Goal: Task Accomplishment & Management: Use online tool/utility

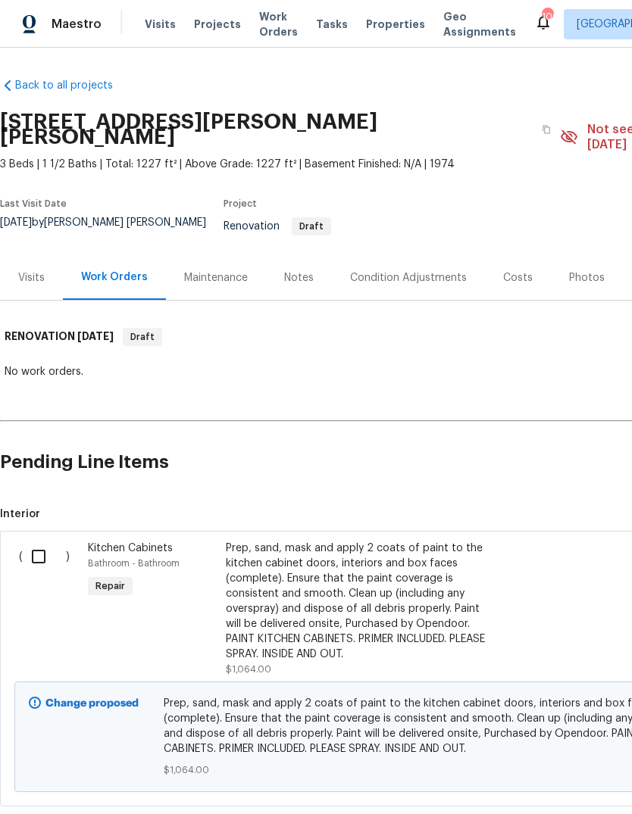
scroll to position [57, 0]
click at [49, 541] on input "checkbox" at bounding box center [44, 557] width 43 height 32
checkbox input "true"
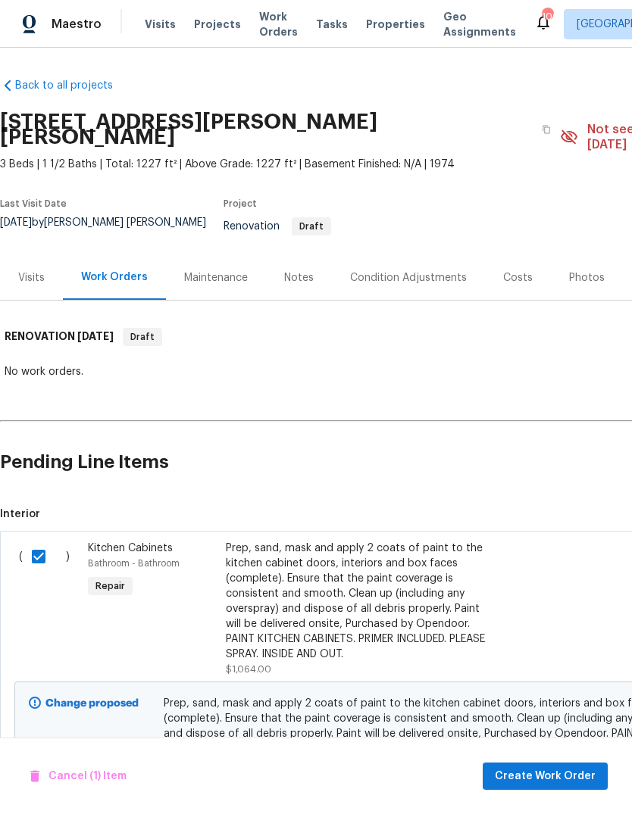
click at [576, 769] on span "Create Work Order" at bounding box center [544, 776] width 101 height 19
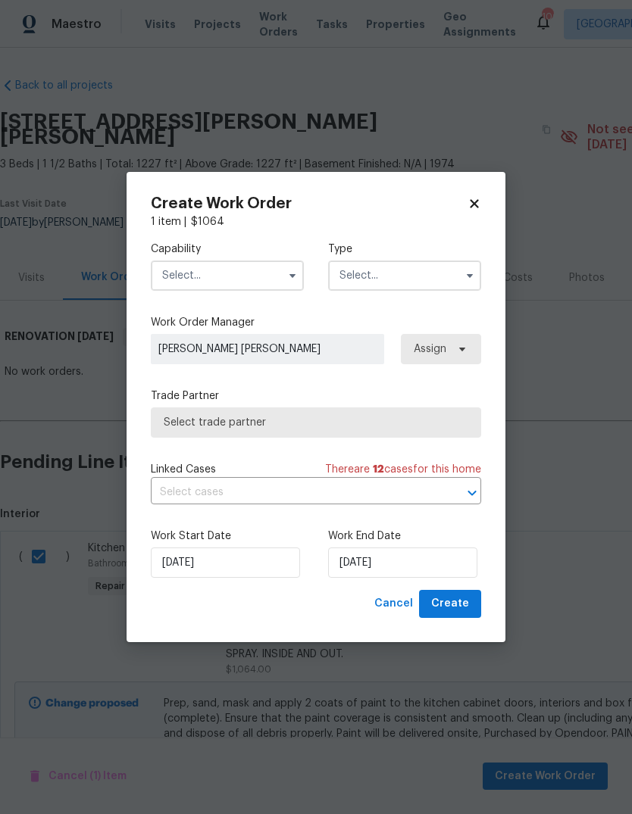
click at [262, 266] on input "text" at bounding box center [227, 275] width 153 height 30
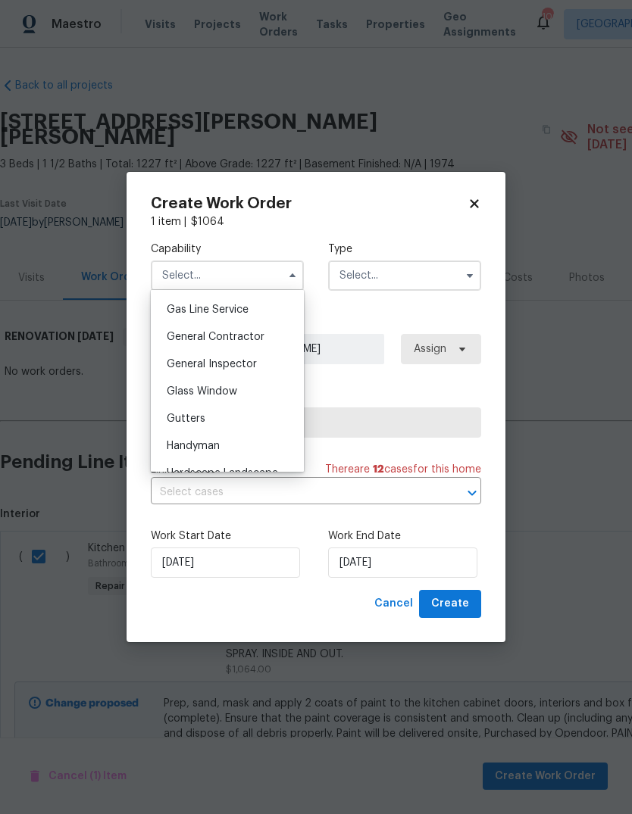
scroll to position [703, 0]
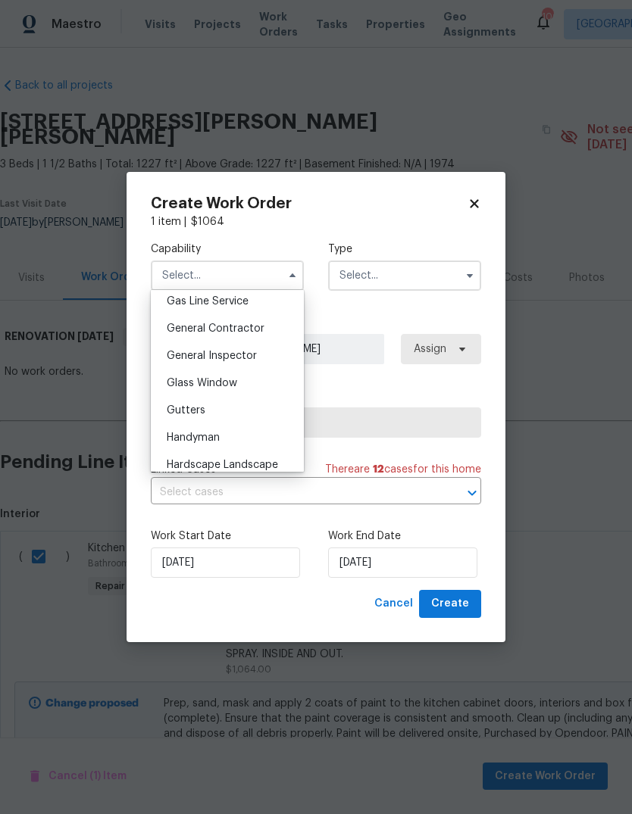
click at [255, 327] on span "General Contractor" at bounding box center [216, 328] width 98 height 11
type input "General Contractor"
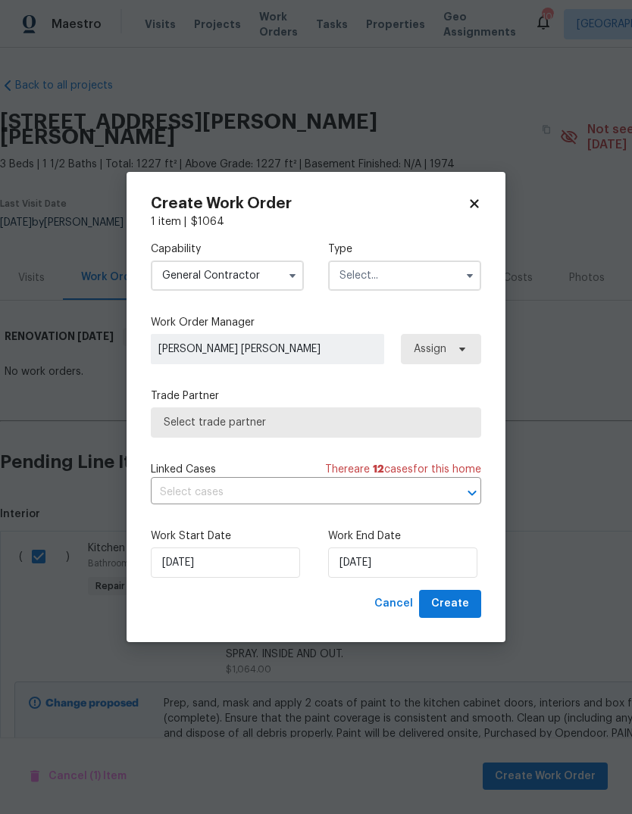
click at [441, 281] on input "text" at bounding box center [404, 275] width 153 height 30
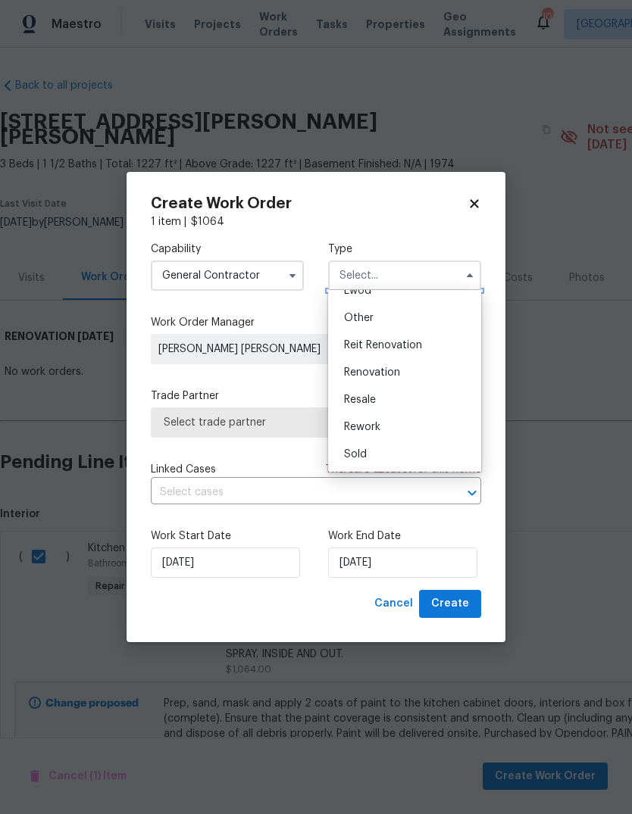
scroll to position [180, 0]
click at [395, 372] on span "Renovation" at bounding box center [372, 372] width 56 height 11
type input "Renovation"
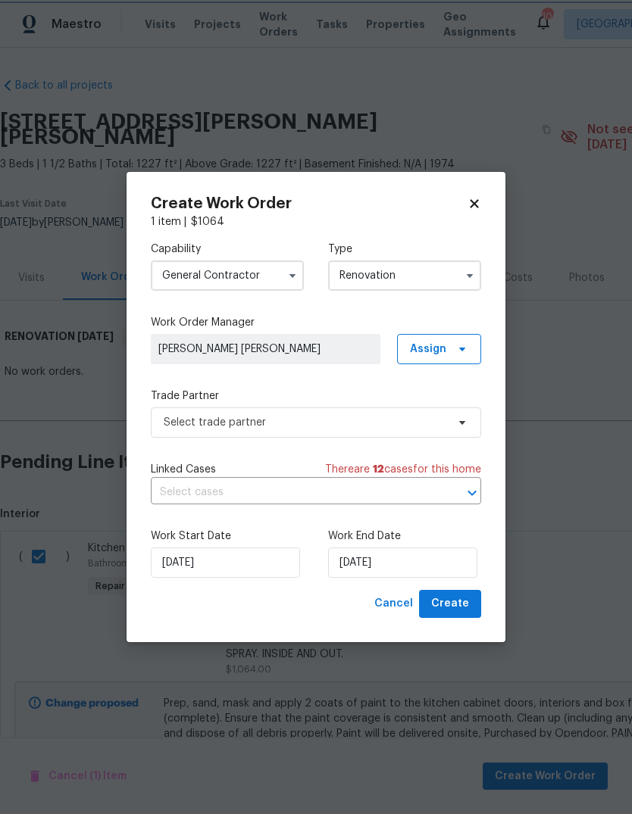
scroll to position [0, 0]
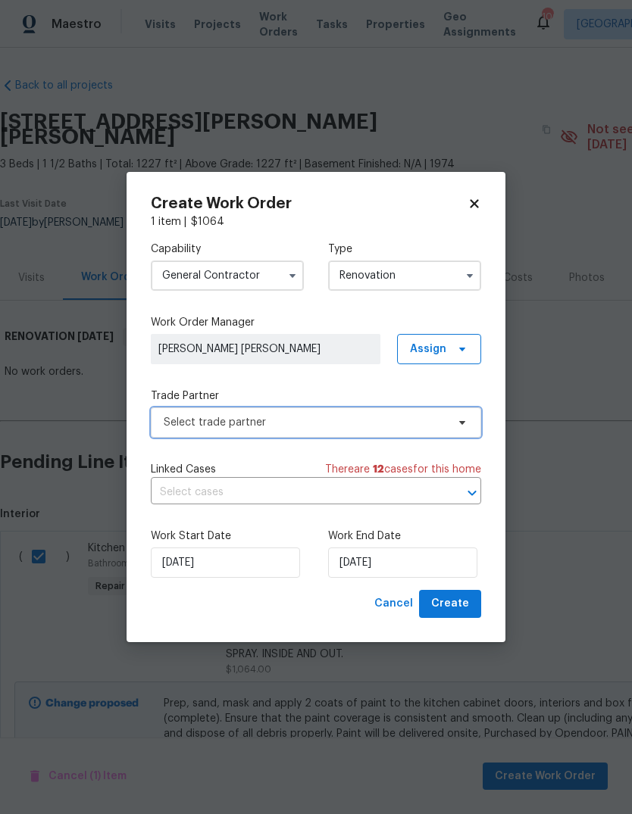
click at [385, 432] on span "Select trade partner" at bounding box center [316, 422] width 330 height 30
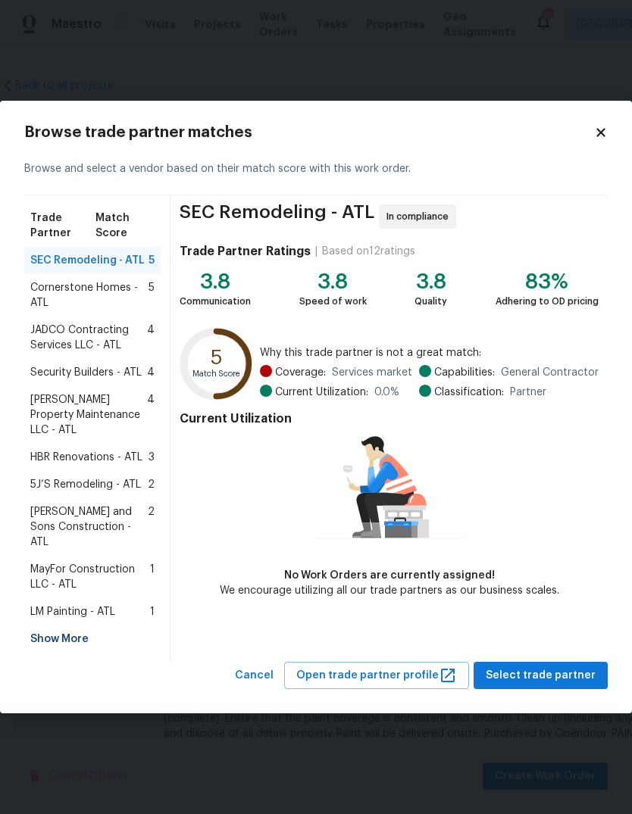
click at [72, 626] on div "Show More" at bounding box center [92, 639] width 136 height 27
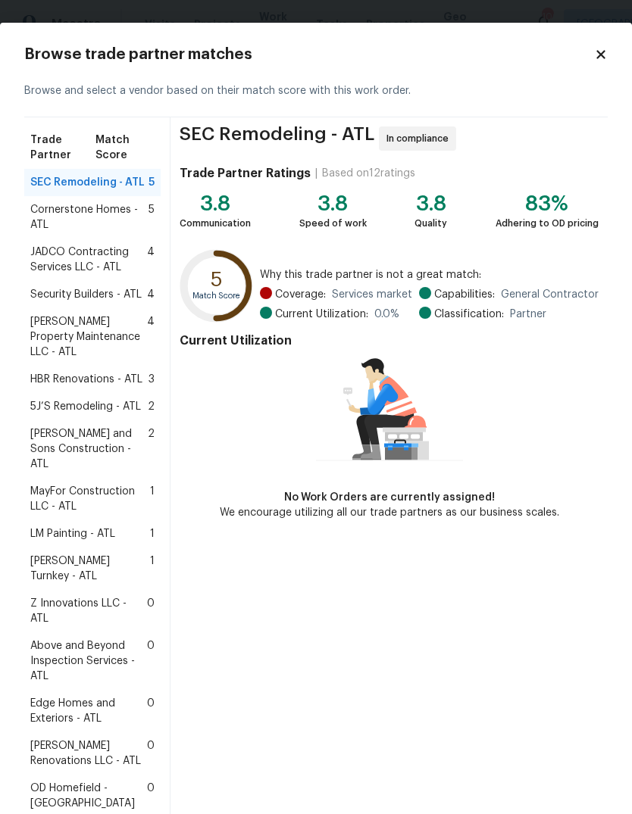
click at [101, 738] on span "[PERSON_NAME] Renovations LLC - ATL" at bounding box center [88, 753] width 117 height 30
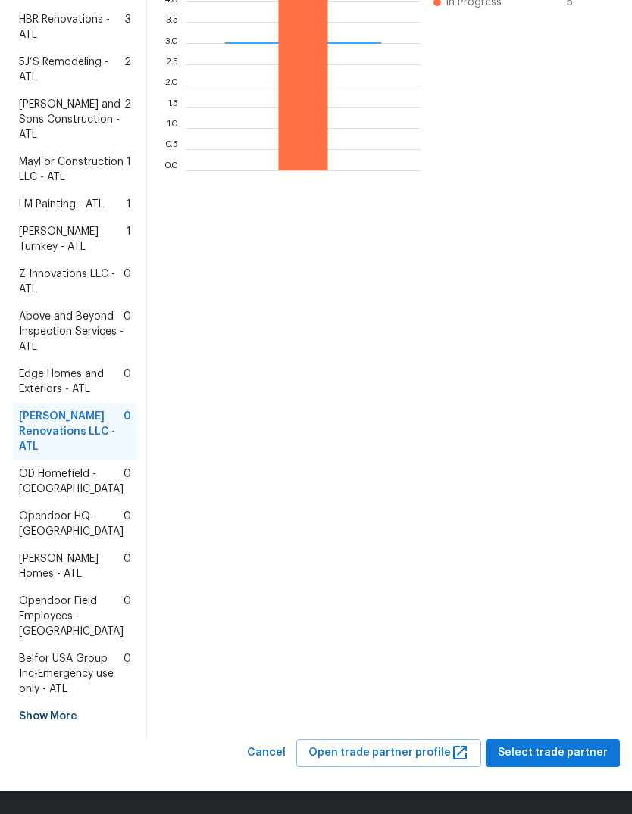
scroll to position [526, 0]
click at [579, 760] on span "Select trade partner" at bounding box center [553, 753] width 110 height 19
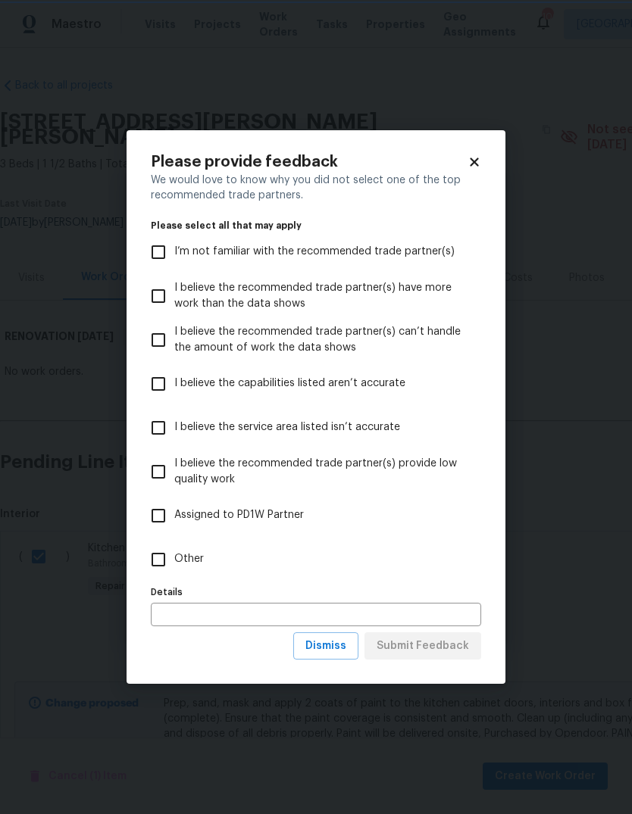
scroll to position [0, 0]
click at [184, 563] on span "Other" at bounding box center [189, 559] width 30 height 16
click at [174, 563] on input "Other" at bounding box center [158, 560] width 32 height 32
checkbox input "true"
click at [451, 644] on span "Submit Feedback" at bounding box center [422, 646] width 92 height 19
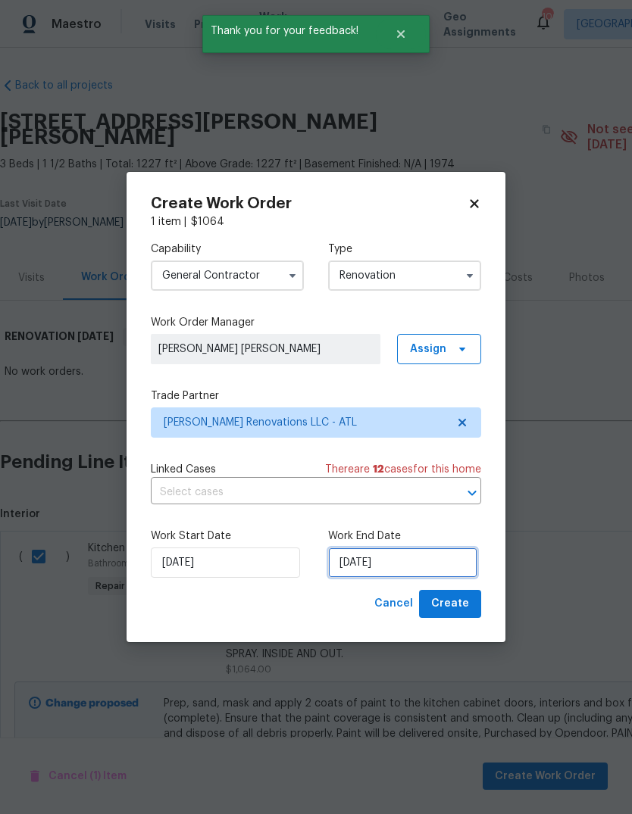
click at [426, 562] on input "[DATE]" at bounding box center [402, 563] width 149 height 30
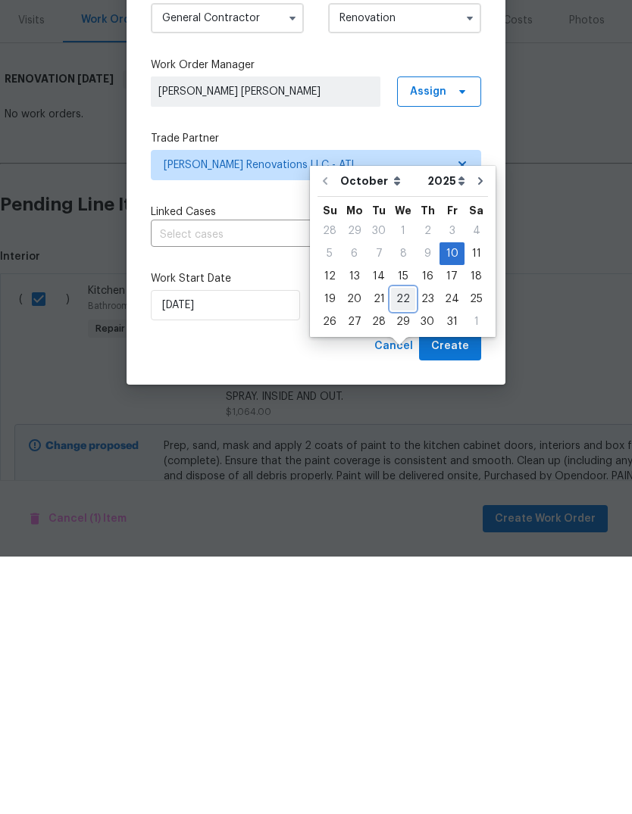
click at [401, 546] on div "22" at bounding box center [403, 556] width 24 height 21
type input "[DATE]"
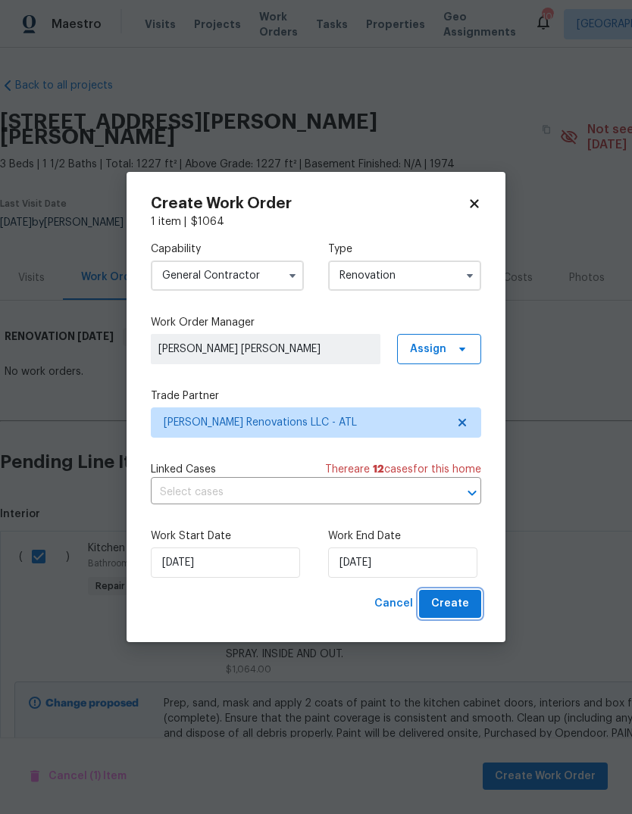
click at [466, 607] on span "Create" at bounding box center [450, 603] width 38 height 19
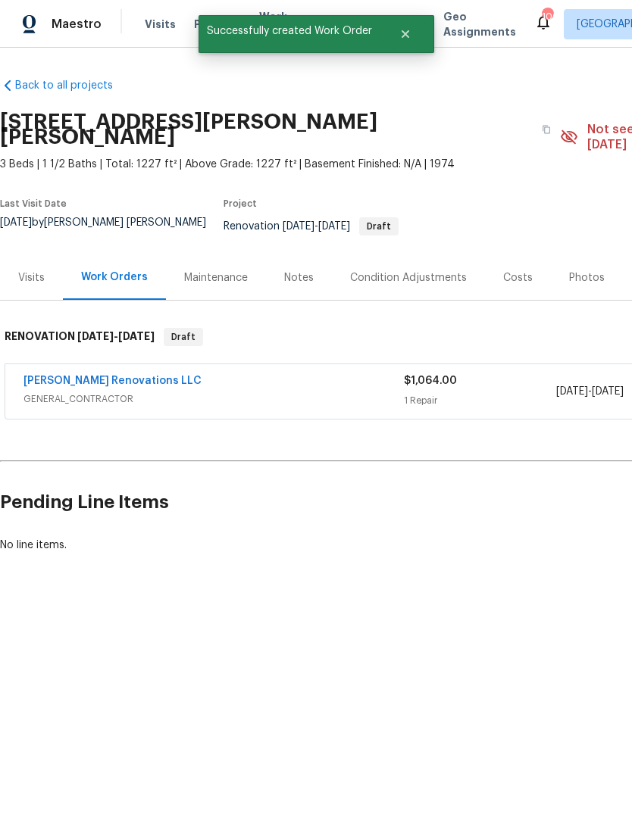
scroll to position [0, -1]
